Goal: Use online tool/utility: Utilize a website feature to perform a specific function

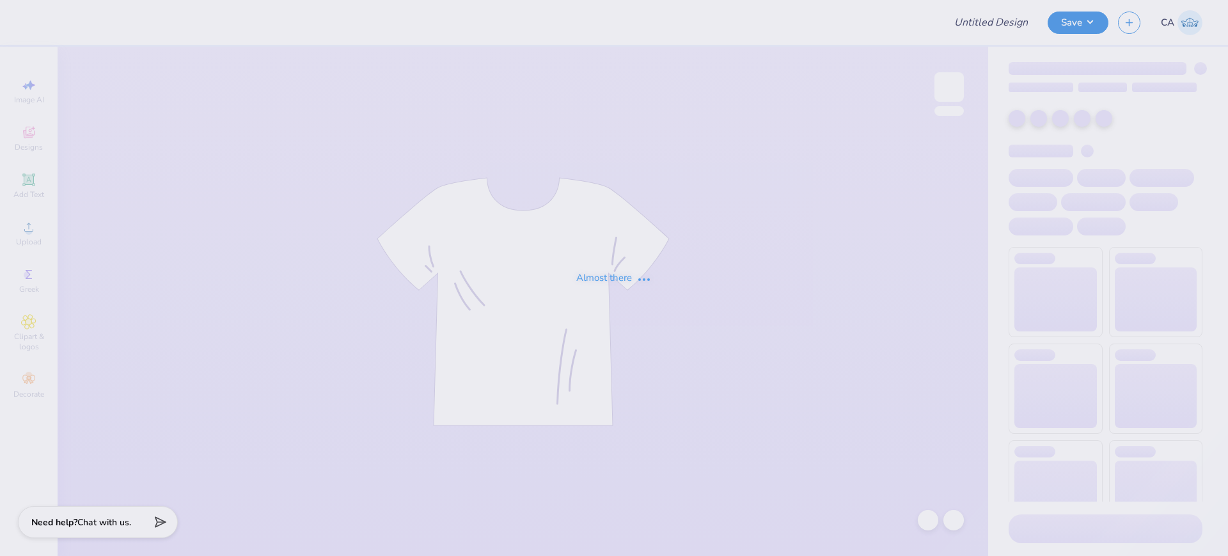
type input "FPS239312"
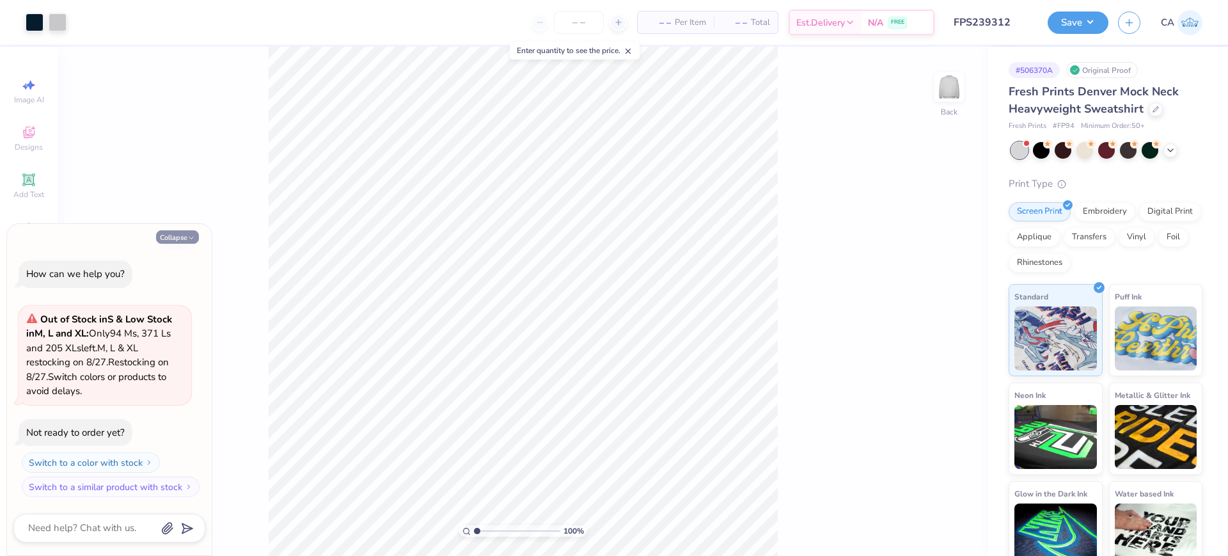
click at [164, 236] on button "Collapse" at bounding box center [177, 236] width 43 height 13
type textarea "x"
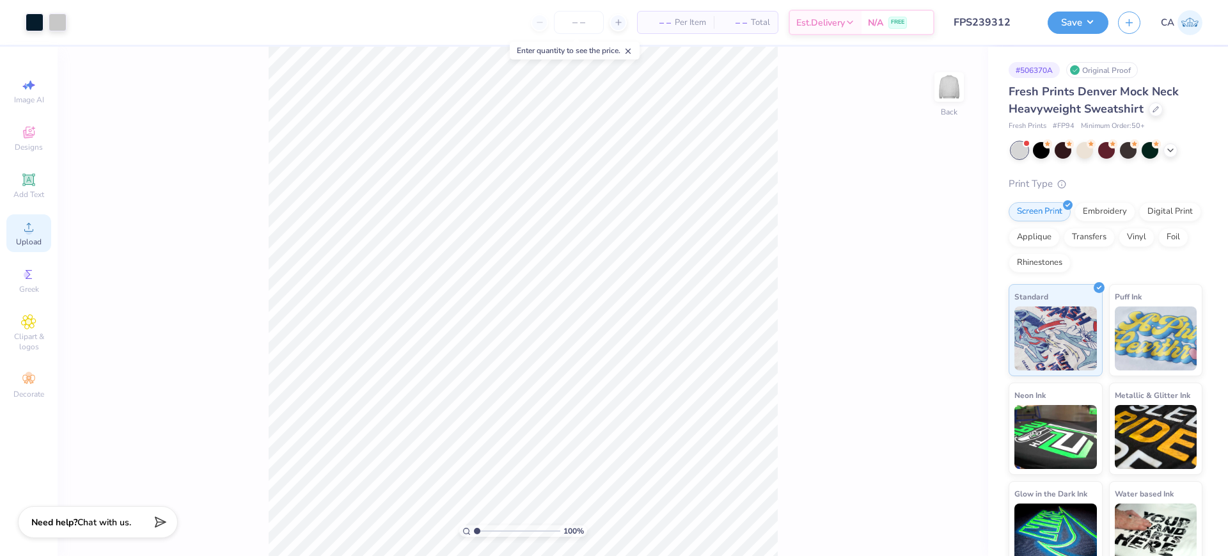
click at [38, 235] on div "Upload" at bounding box center [28, 233] width 45 height 38
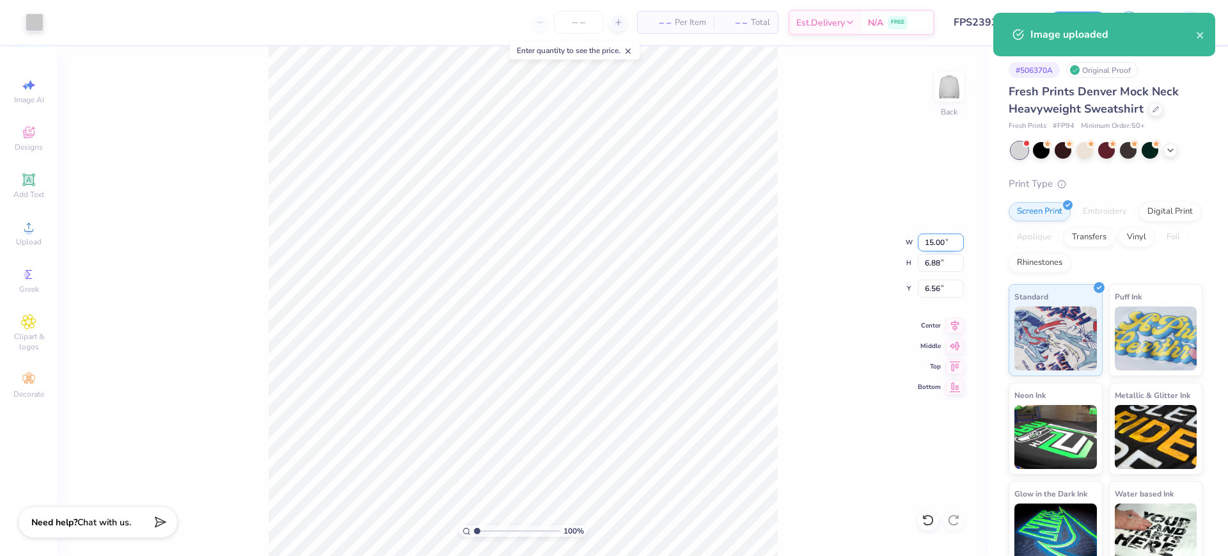
click at [942, 241] on input "15.00" at bounding box center [941, 242] width 46 height 18
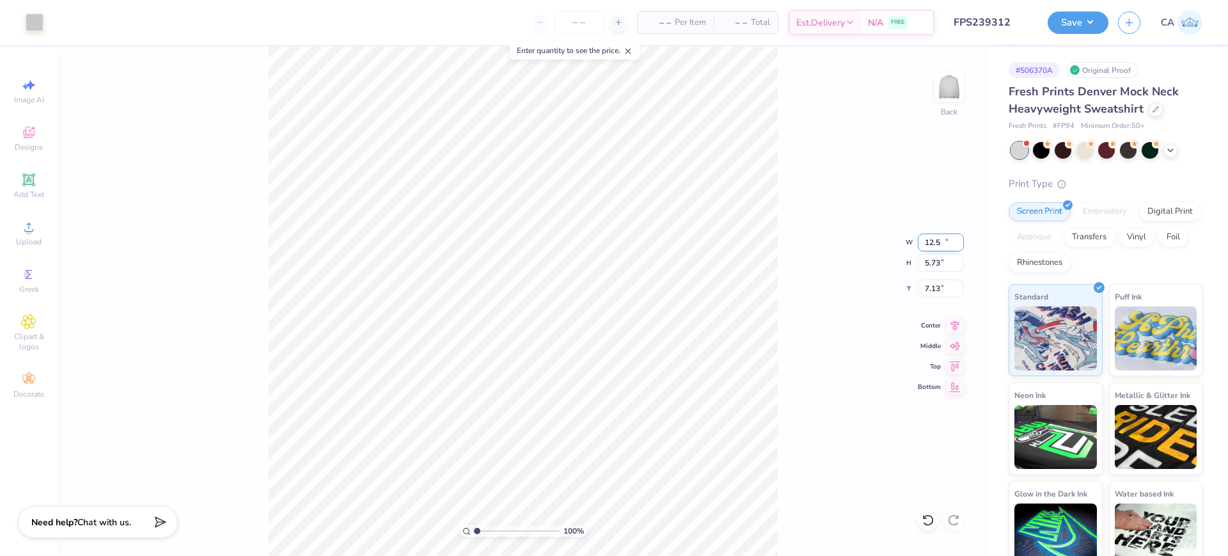
type input "12.50"
type input "5.73"
type input "2.66"
click at [933, 281] on input "2.66" at bounding box center [941, 288] width 46 height 18
type input "3.00"
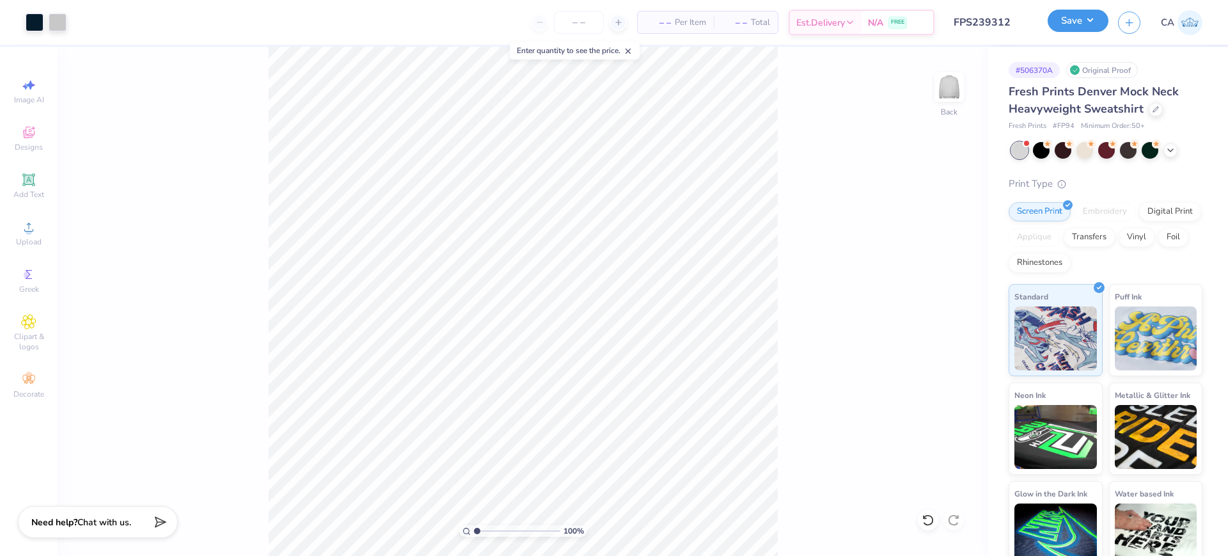
click at [1086, 23] on button "Save" at bounding box center [1077, 21] width 61 height 22
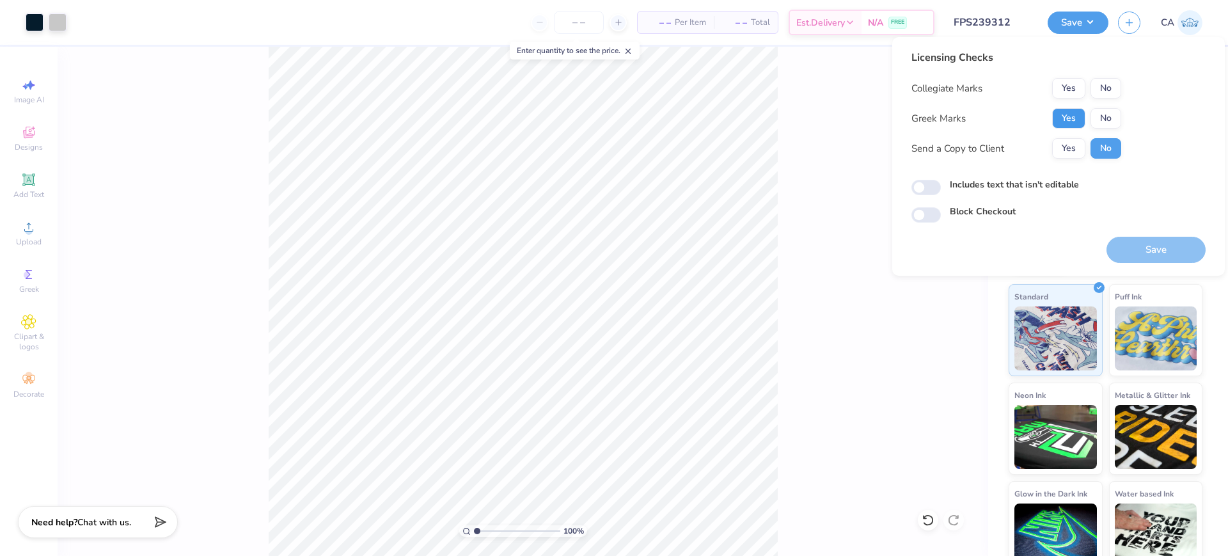
click at [1079, 108] on button "Yes" at bounding box center [1068, 118] width 33 height 20
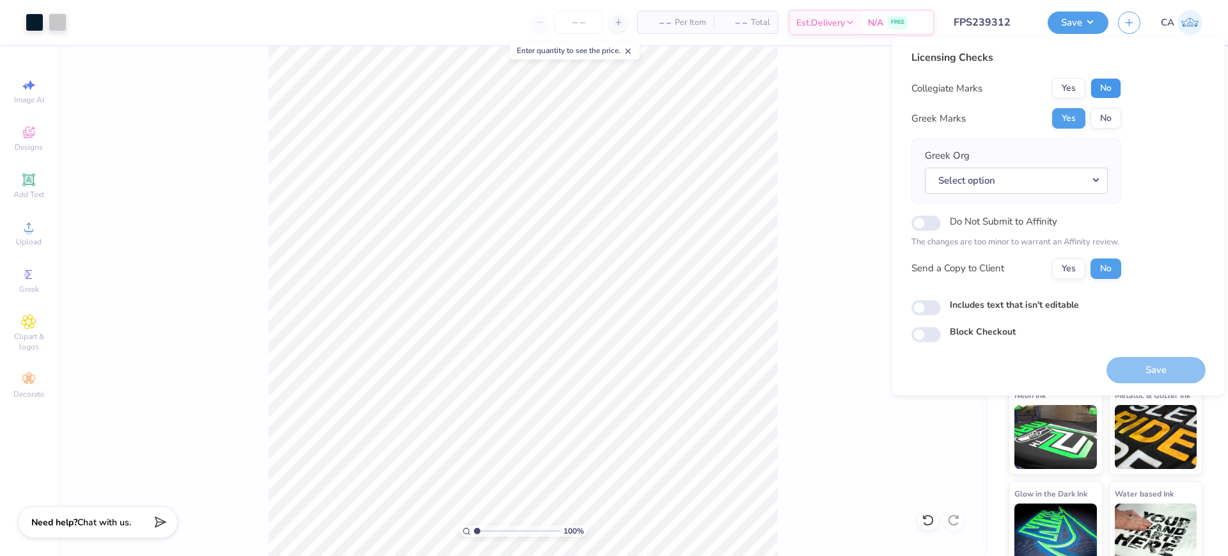
click at [1114, 88] on button "No" at bounding box center [1105, 88] width 31 height 20
click at [1020, 182] on button "Select option" at bounding box center [1016, 181] width 183 height 26
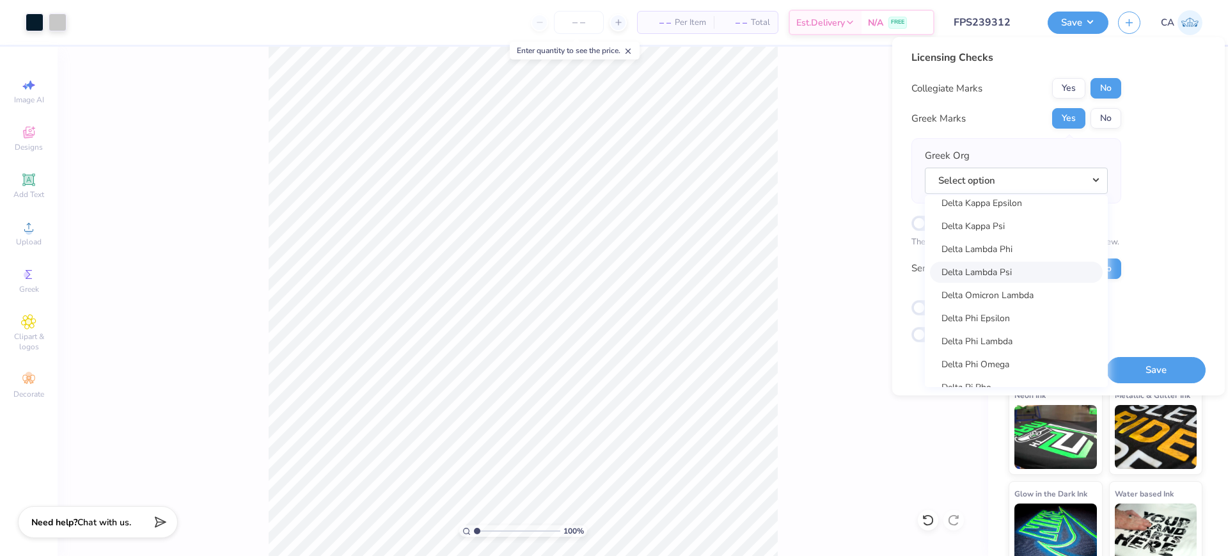
scroll to position [2909, 0]
click at [993, 205] on link "Delta Delta Delta" at bounding box center [1016, 201] width 173 height 21
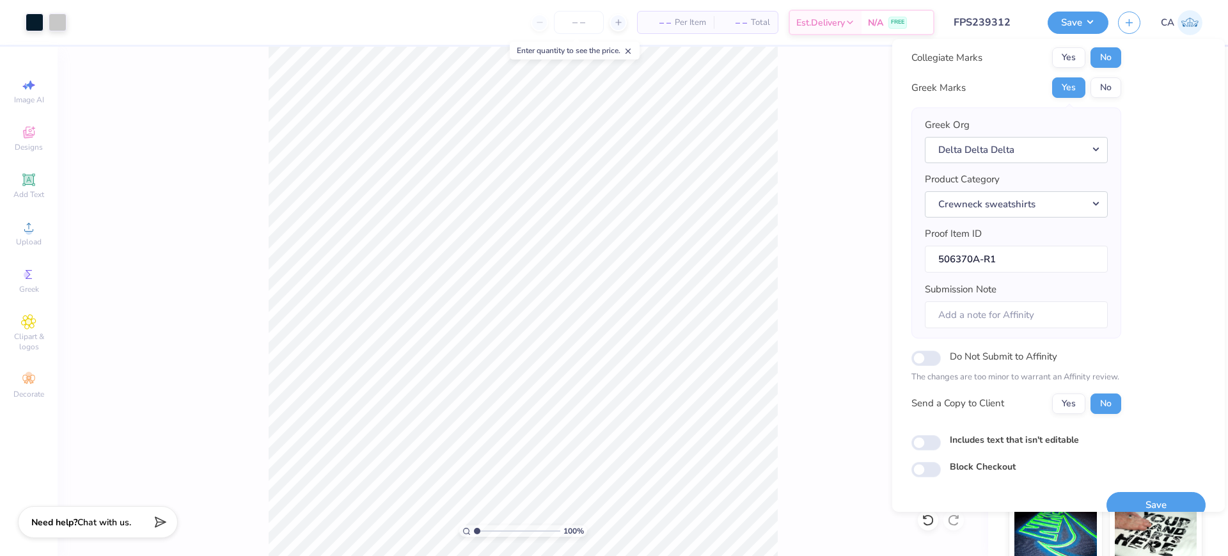
scroll to position [51, 0]
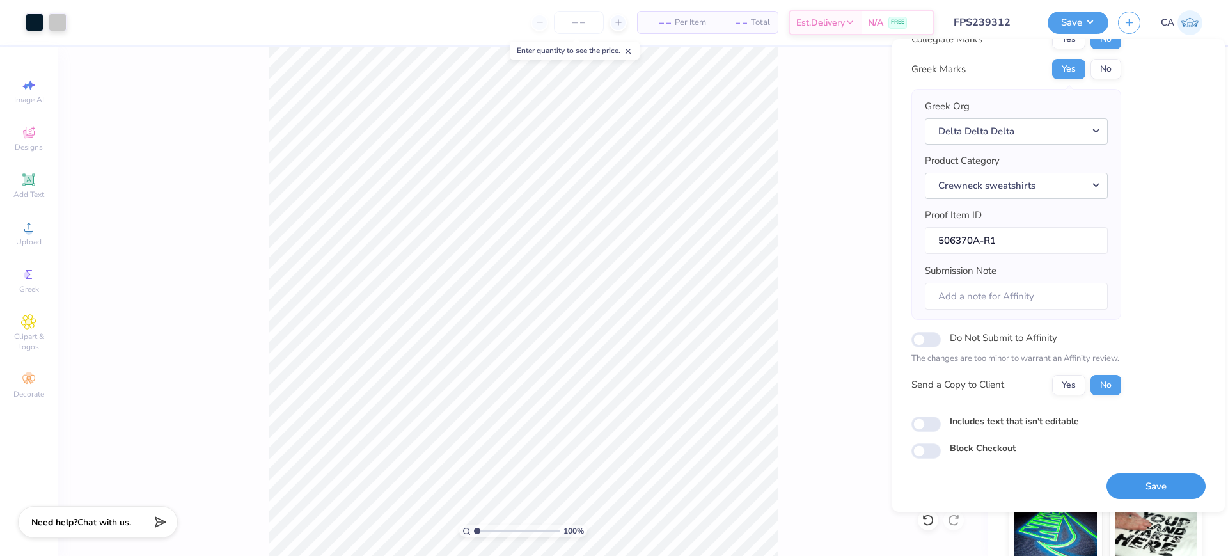
click at [1134, 492] on button "Save" at bounding box center [1155, 486] width 99 height 26
